Goal: Communication & Community: Answer question/provide support

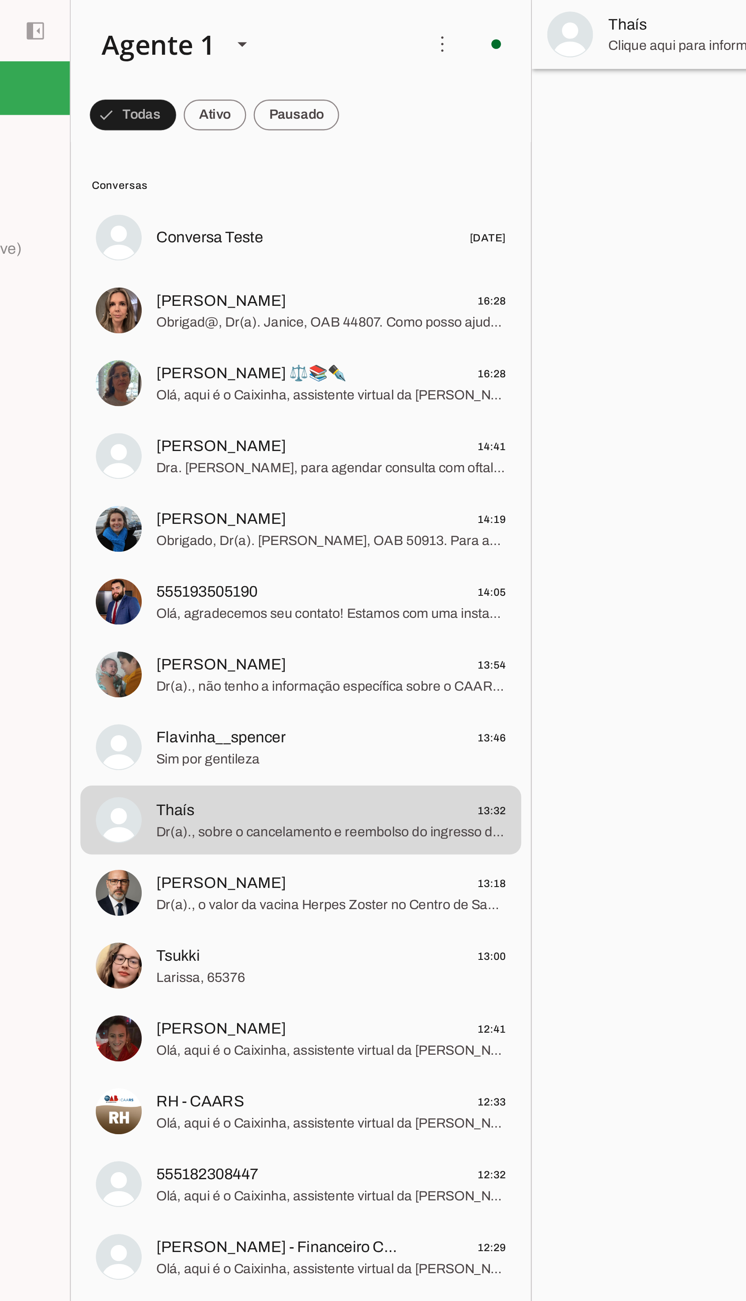
click at [159, 53] on span at bounding box center [140, 52] width 40 height 21
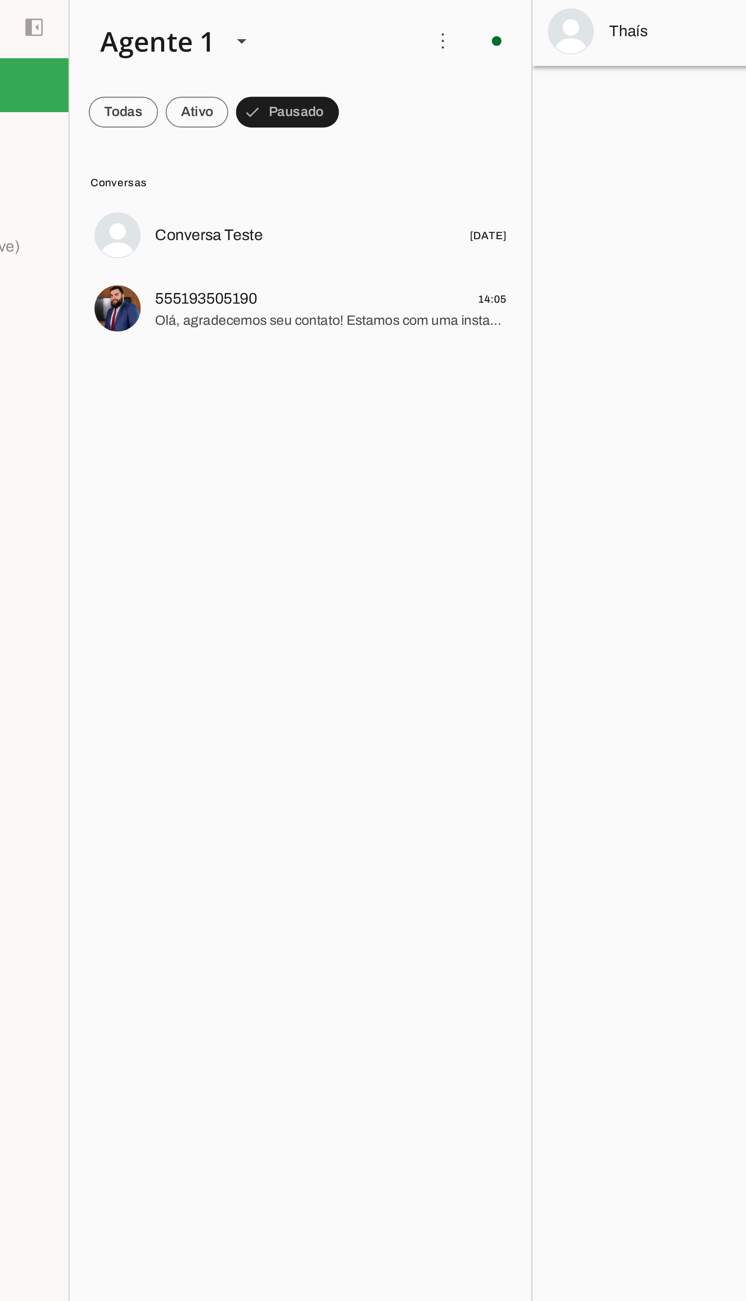
click at [175, 139] on span "555193505190" at bounding box center [173, 138] width 47 height 11
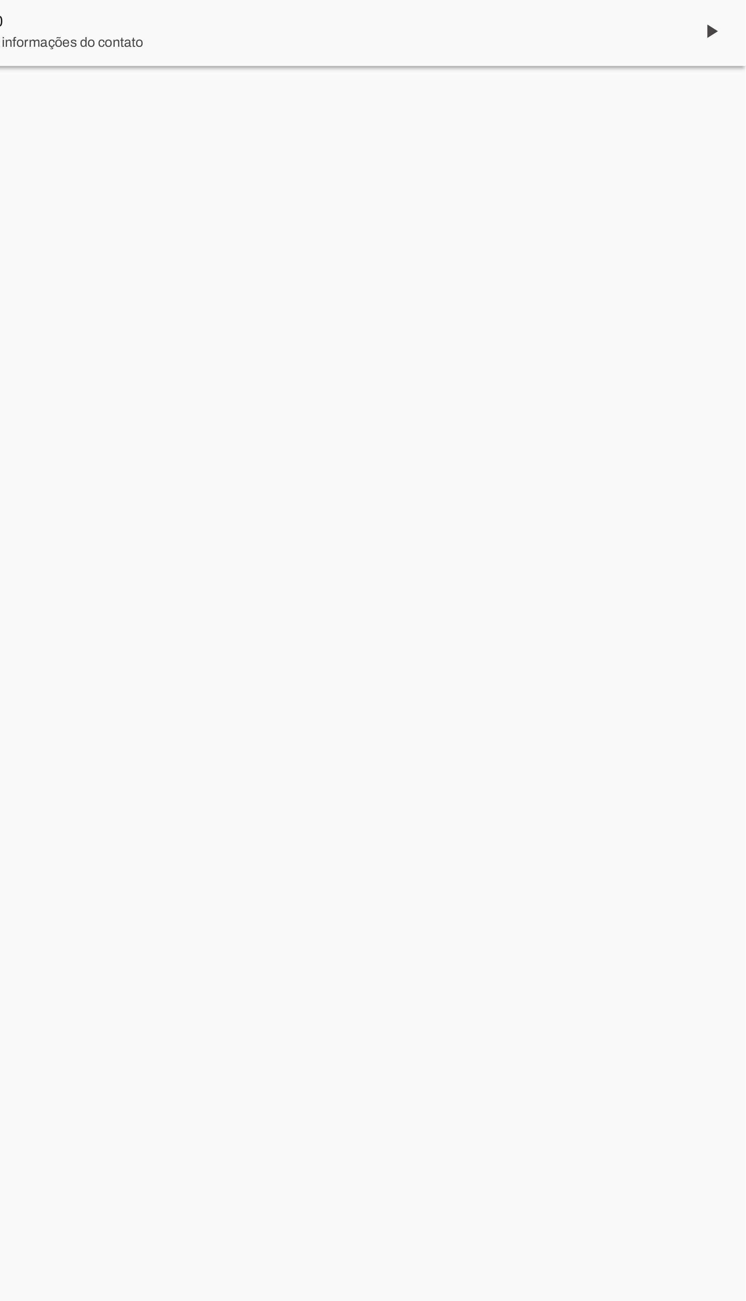
click at [726, 21] on span at bounding box center [729, 15] width 21 height 21
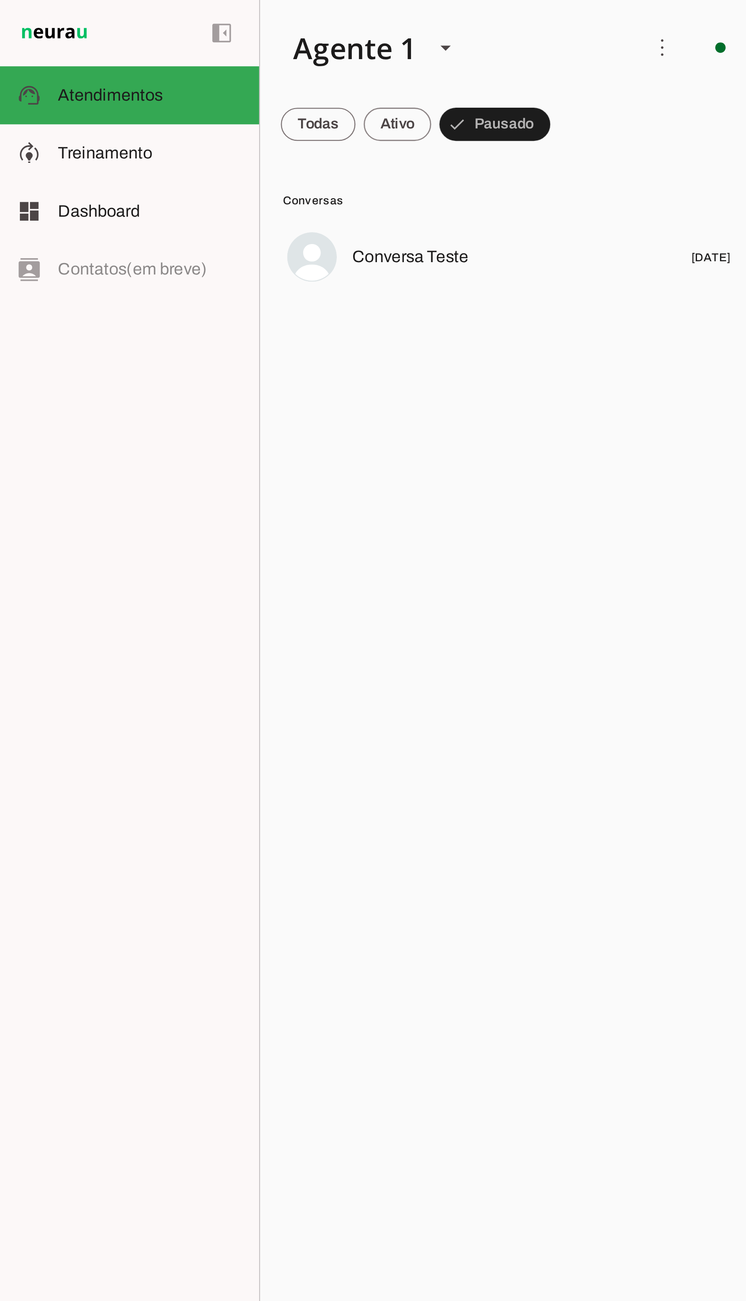
click at [136, 55] on span at bounding box center [136, 52] width 32 height 21
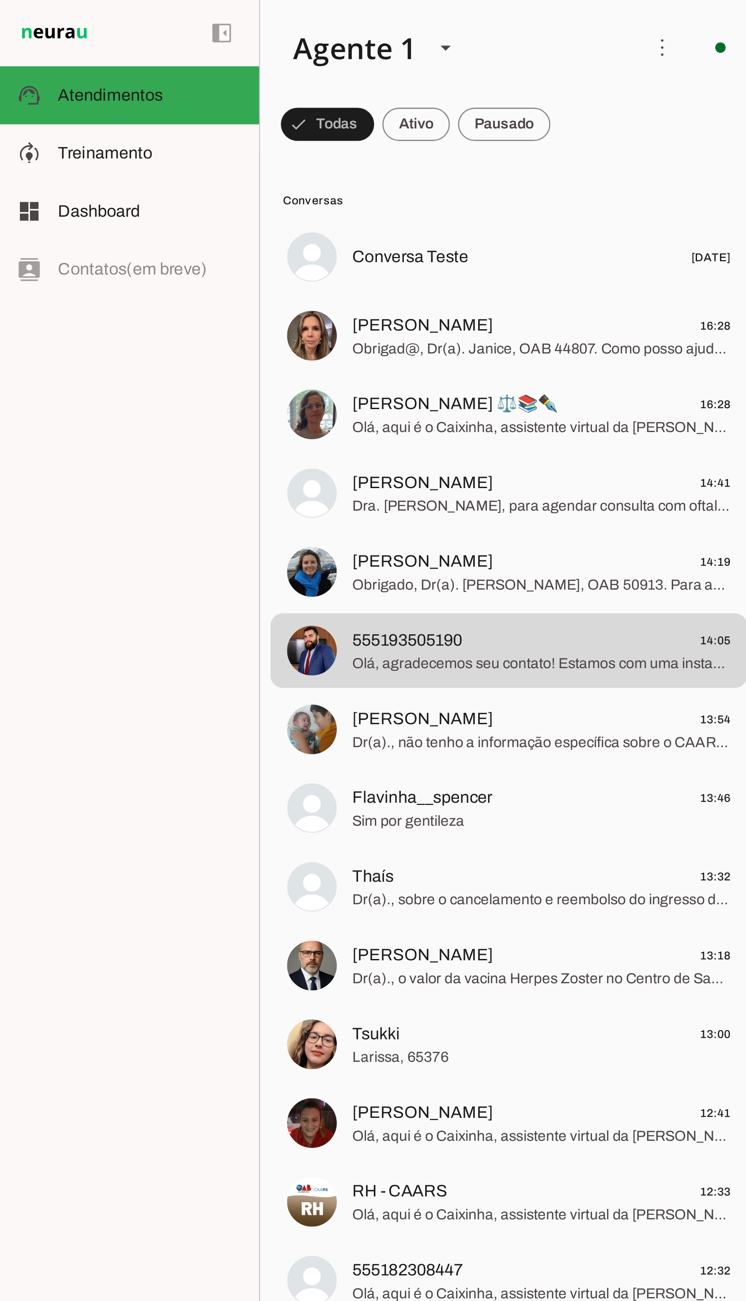
click at [128, 51] on span at bounding box center [140, 52] width 40 height 21
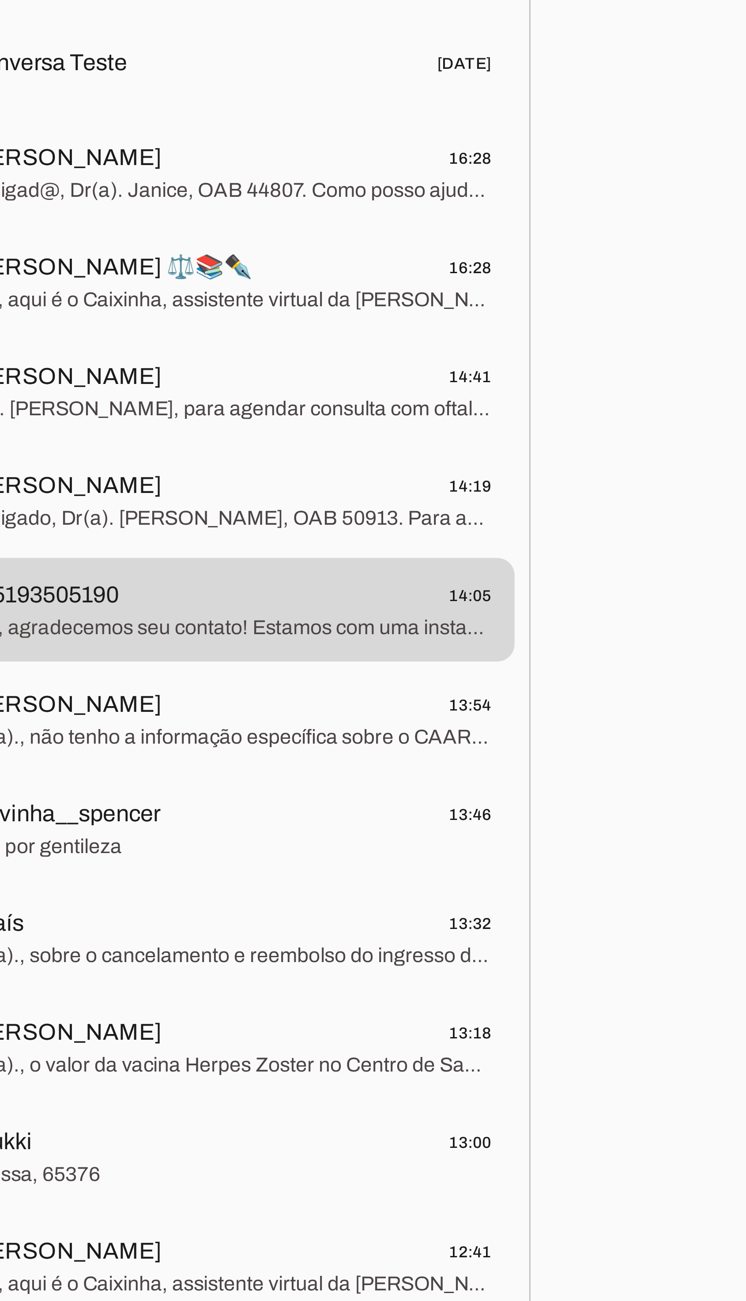
click at [236, 147] on span "Obrigad@, Dr(a). Janice, OAB 44807. Como posso ajudar você hoje?" at bounding box center [230, 148] width 161 height 9
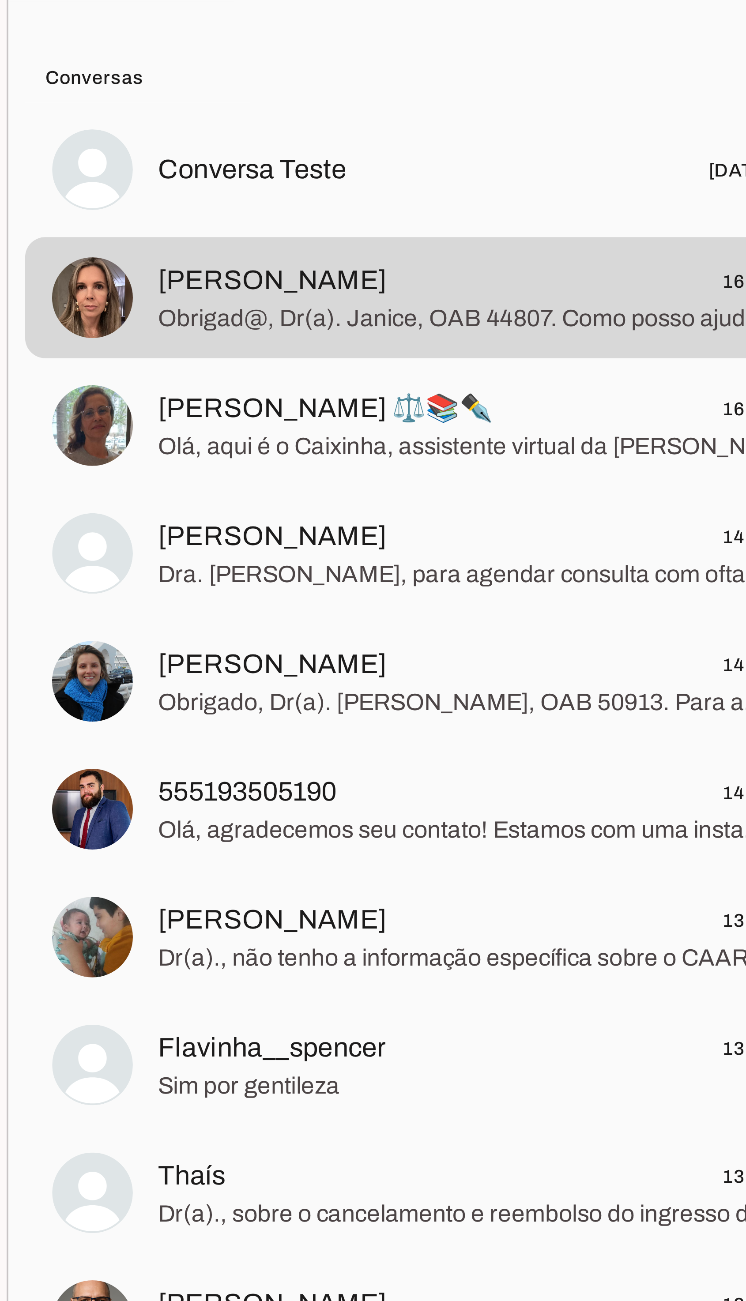
click at [166, 178] on span "Olá, aqui é o Caixinha, assistente virtual da [PERSON_NAME]. Como sou uma Intel…" at bounding box center [230, 181] width 161 height 9
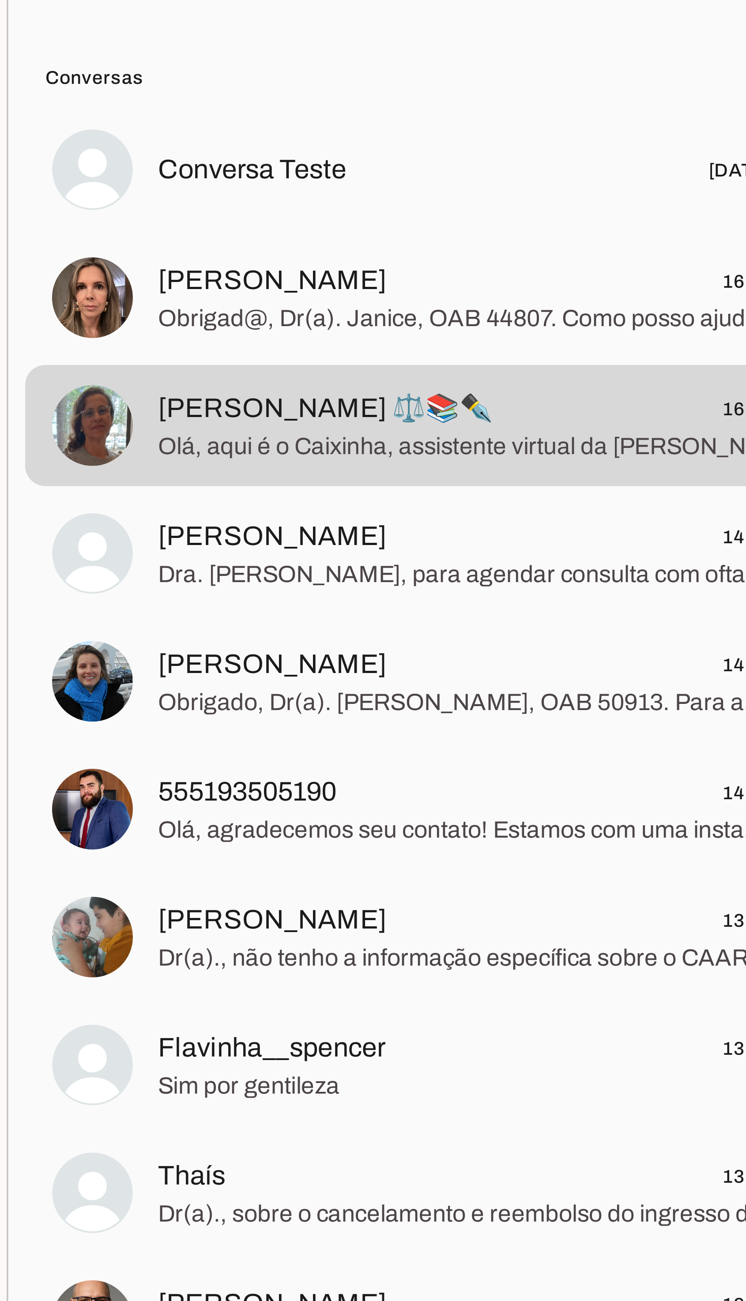
click at [158, 177] on span "[PERSON_NAME] ⚖️📚✒️" at bounding box center [194, 172] width 88 height 11
